Goal: Task Accomplishment & Management: Use online tool/utility

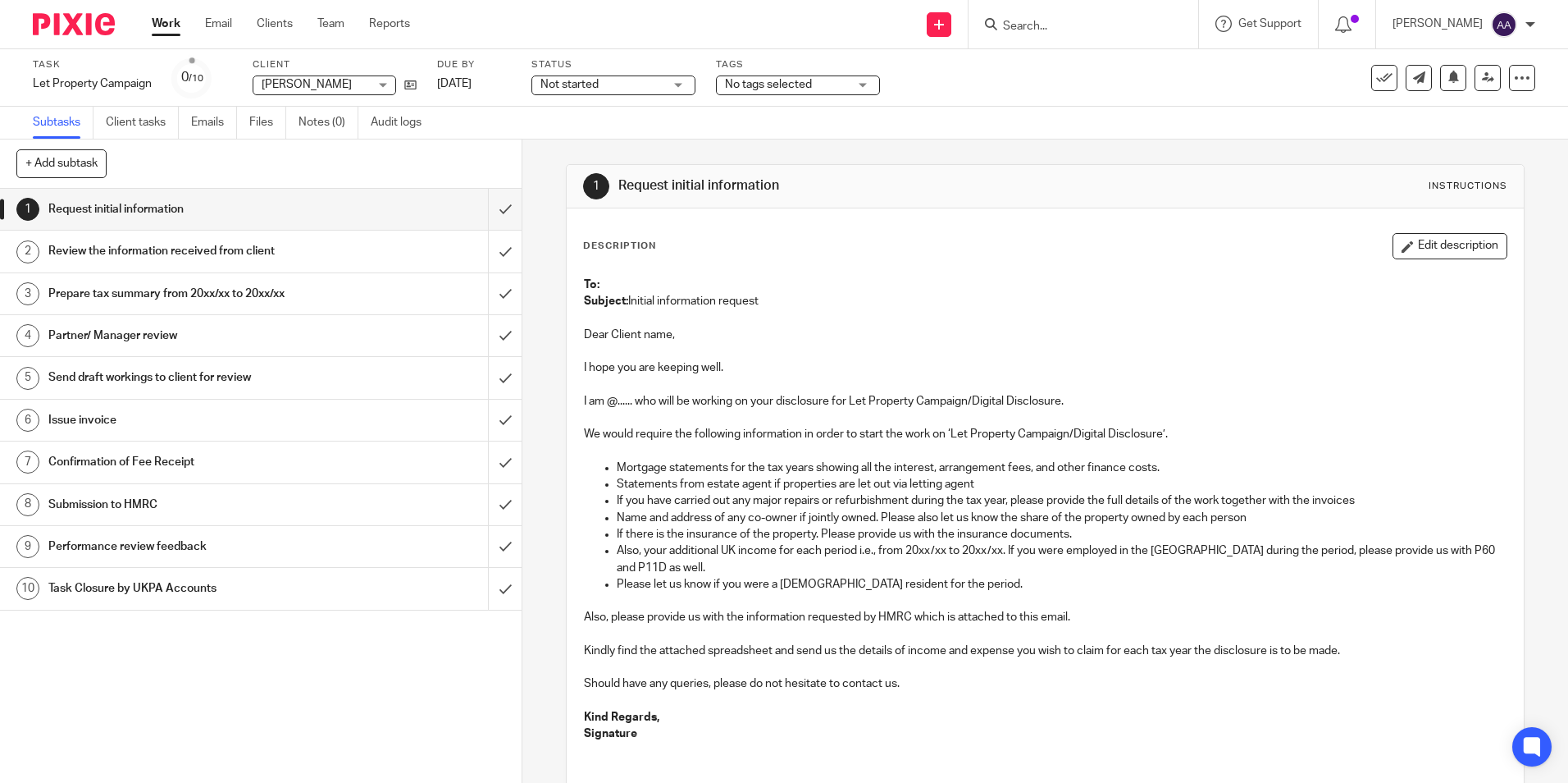
drag, startPoint x: 676, startPoint y: 420, endPoint x: 1080, endPoint y: 342, distance: 411.5
click at [676, 420] on p at bounding box center [1045, 417] width 922 height 16
drag, startPoint x: 930, startPoint y: 532, endPoint x: 784, endPoint y: 504, distance: 148.7
click at [930, 532] on p "If there is the insurance of the property. Please provide us with the insurance…" at bounding box center [1061, 534] width 889 height 16
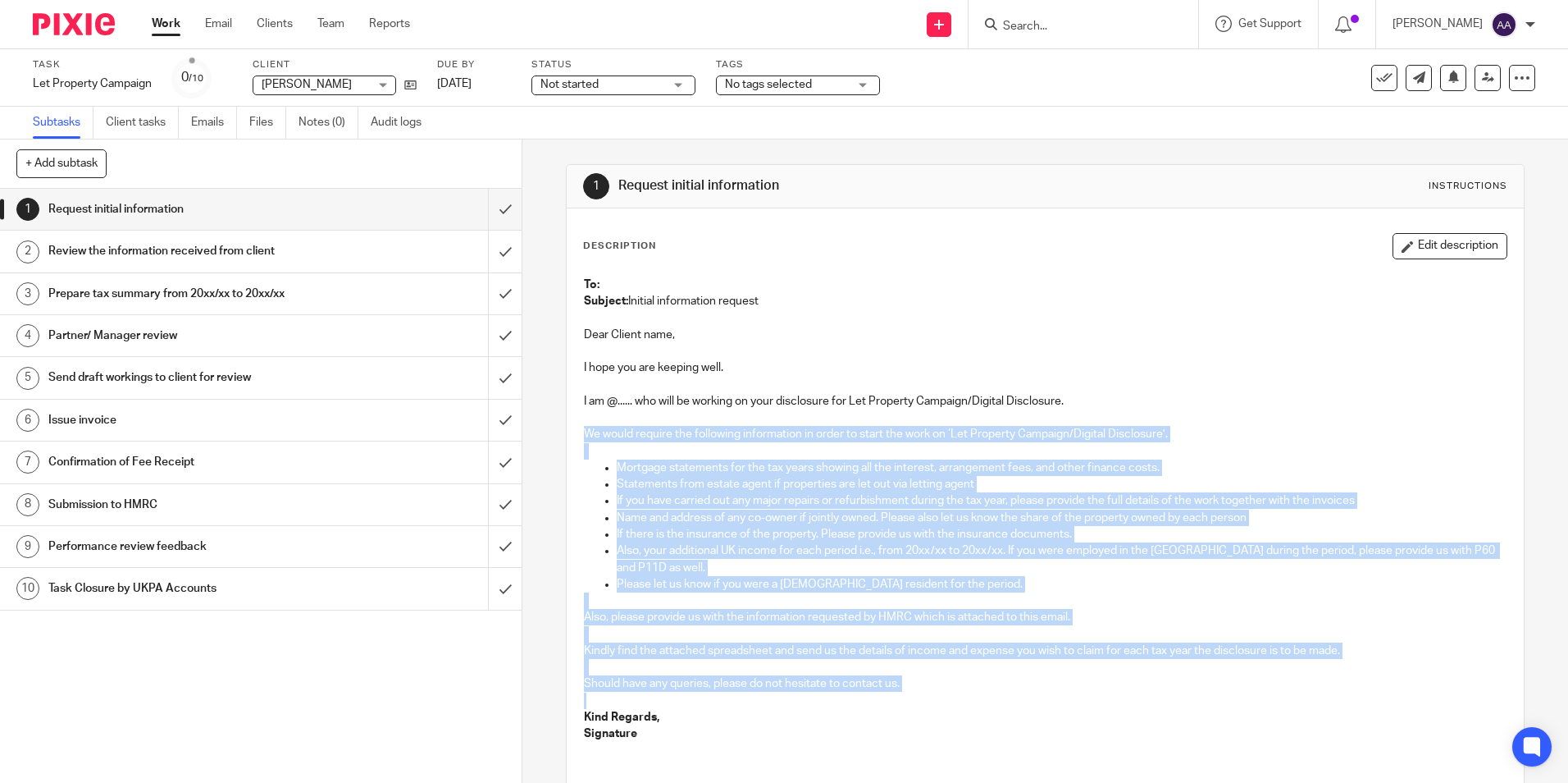
drag, startPoint x: 581, startPoint y: 437, endPoint x: 909, endPoint y: 693, distance: 416.1
click at [909, 693] on div "To: Subject: Initial information request Dear Client name, I hope you are keepi…" at bounding box center [1045, 510] width 938 height 485
copy div "We would require the following information in order to start the work on ‘Let P…"
click at [803, 514] on p "Name and address of any co-owner if jointly owned. Please also let us know the …" at bounding box center [1061, 517] width 889 height 16
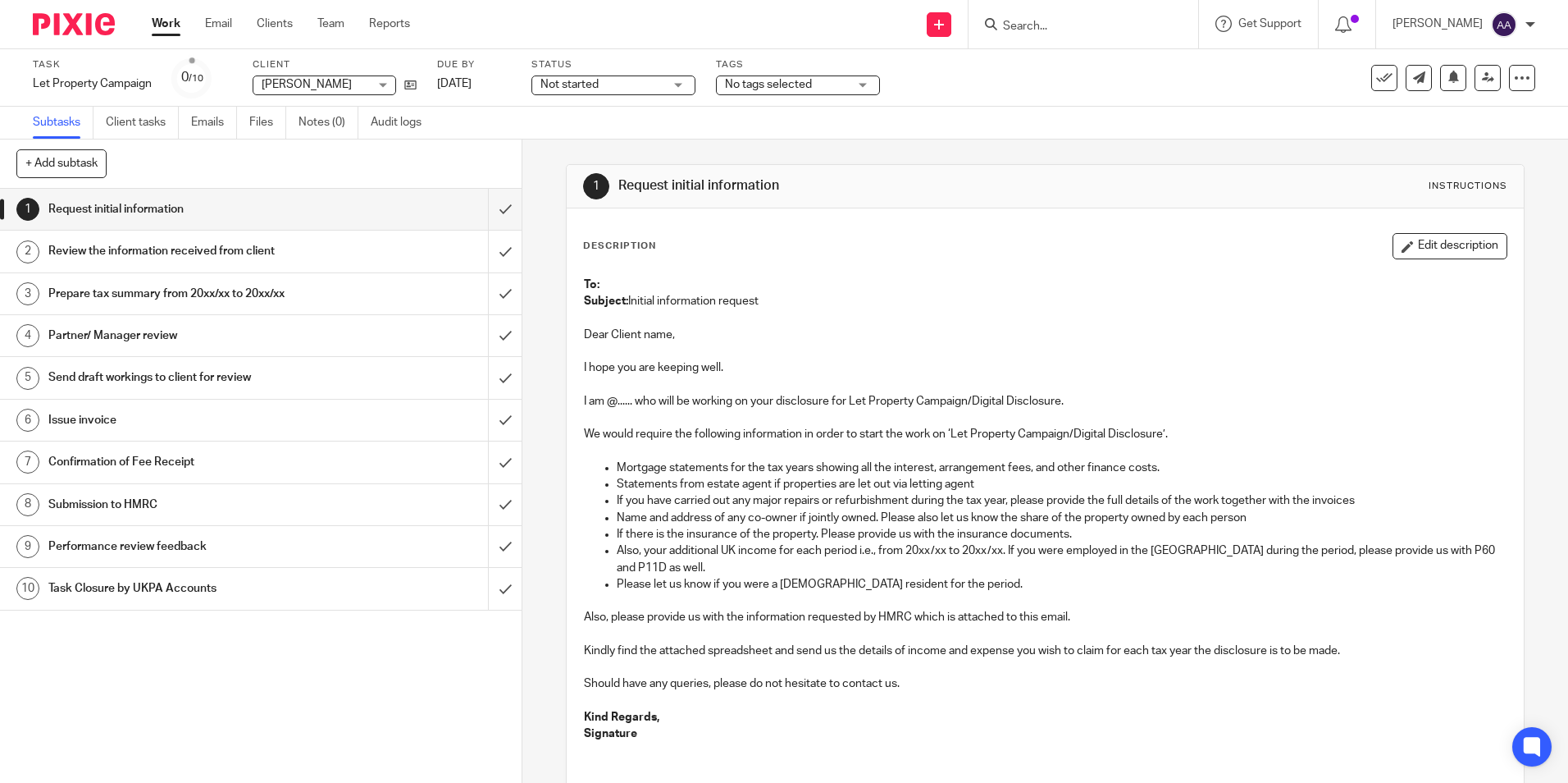
click at [1058, 16] on form at bounding box center [1089, 24] width 175 height 21
click at [1049, 23] on input "Search" at bounding box center [1075, 27] width 148 height 15
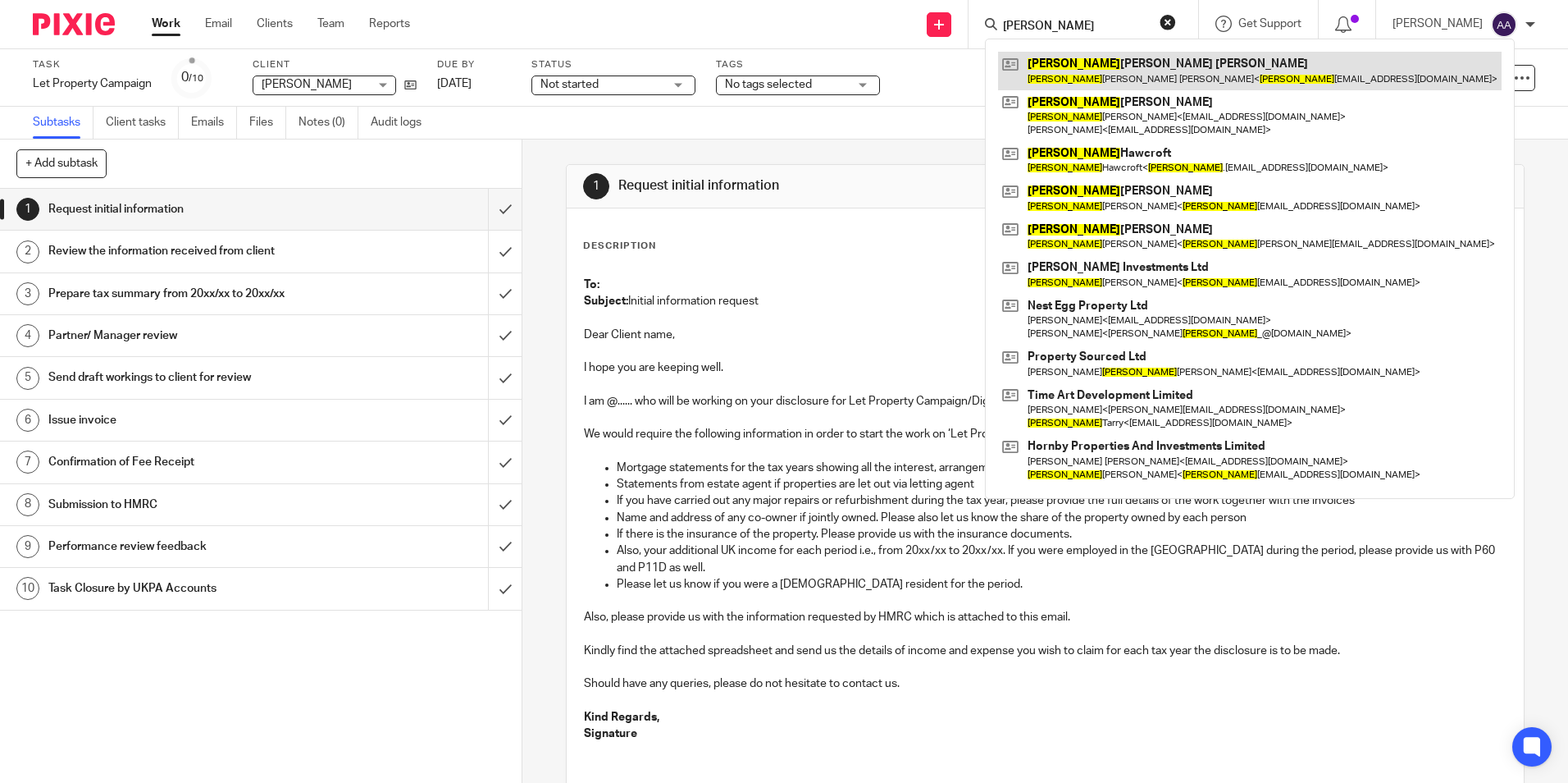
type input "emma"
click at [1180, 70] on link at bounding box center [1250, 71] width 503 height 38
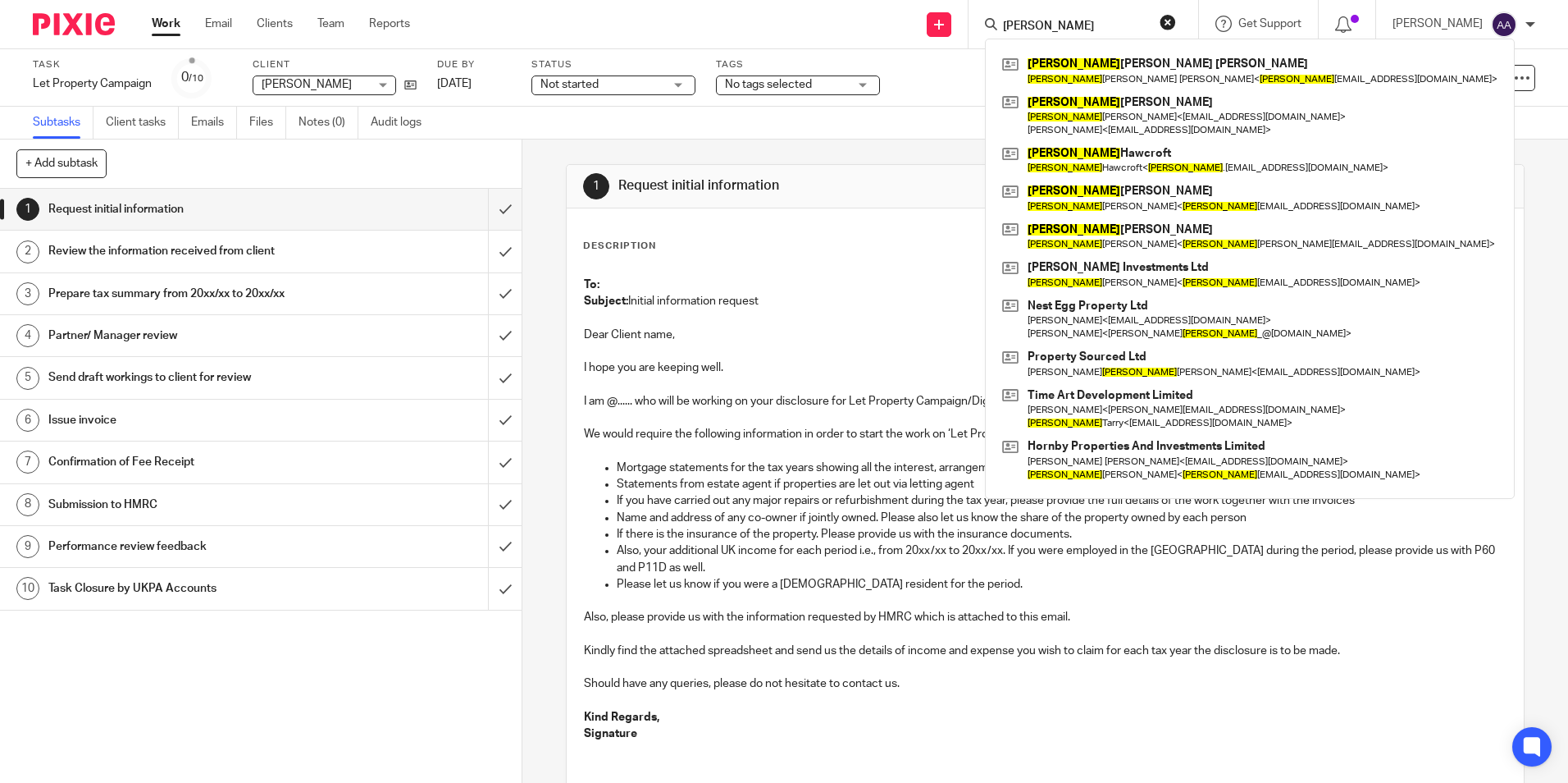
click at [738, 433] on p "We would require the following information in order to start the work on ‘Let P…" at bounding box center [1045, 433] width 922 height 16
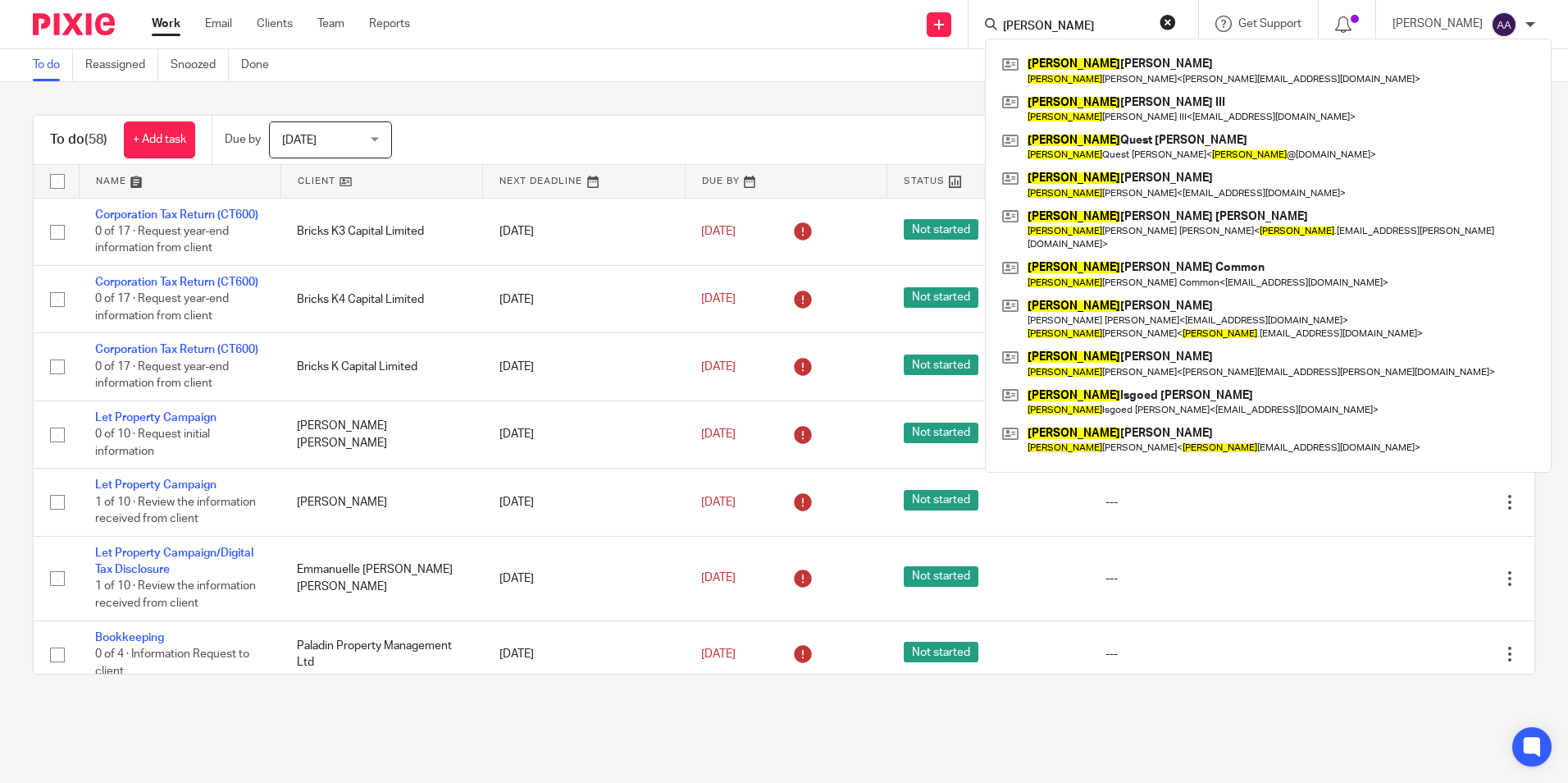
click at [494, 71] on div "To do Reassigned Snoozed Done" at bounding box center [784, 66] width 1568 height 33
